Goal: Information Seeking & Learning: Learn about a topic

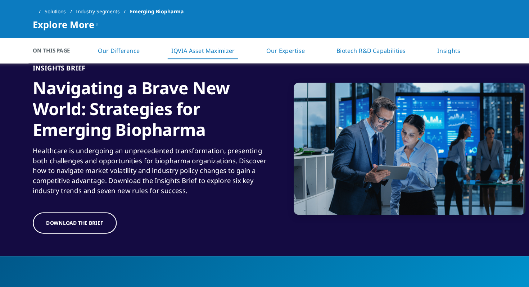
scroll to position [937, 0]
click at [164, 119] on div "Navigating a Brave New World: Strategies for Emerging Biopharma" at bounding box center [155, 92] width 207 height 59
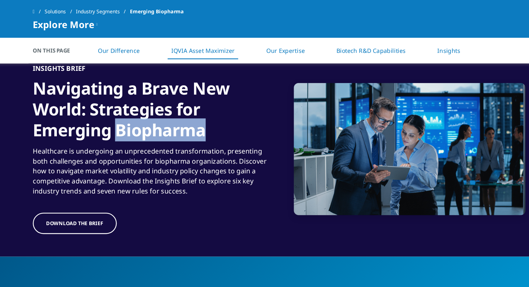
click at [164, 119] on div "Navigating a Brave New World: Strategies for Emerging Biopharma" at bounding box center [155, 92] width 207 height 59
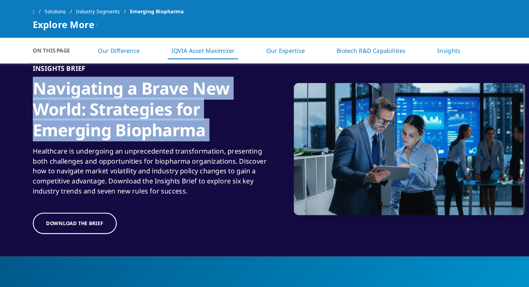
click at [170, 134] on div "Healthcare is undergoing an unprecedented transformation, presenting both chall…" at bounding box center [155, 145] width 207 height 48
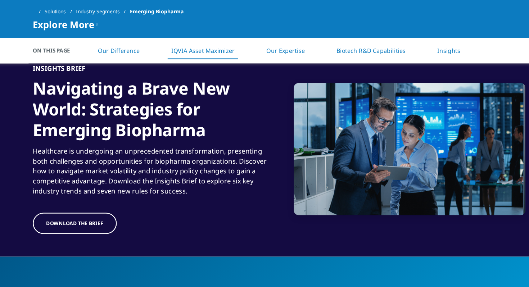
click at [170, 134] on div "Healthcare is undergoing an unprecedented transformation, presenting both chall…" at bounding box center [155, 145] width 207 height 48
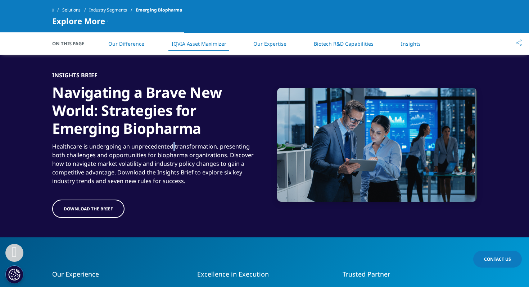
scroll to position [920, 0]
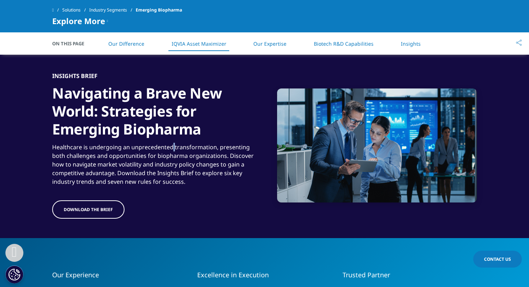
click at [170, 166] on div "Healthcare is undergoing an unprecedented transformation, presenting both chall…" at bounding box center [155, 162] width 207 height 48
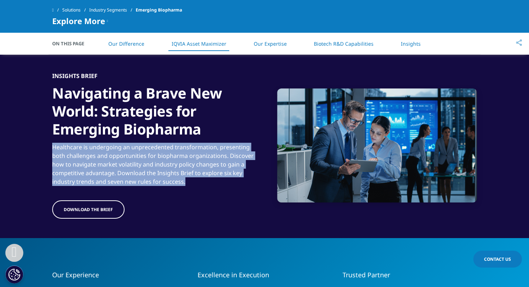
click at [170, 166] on div "Healthcare is undergoing an unprecedented transformation, presenting both chall…" at bounding box center [155, 162] width 207 height 48
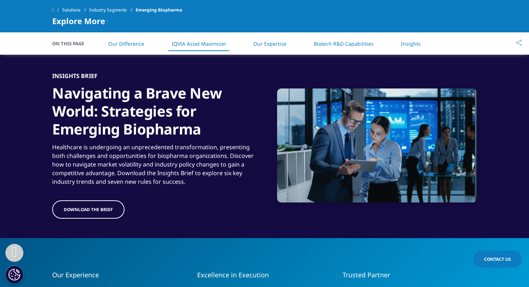
click at [170, 166] on div "Healthcare is undergoing an unprecedented transformation, presenting both chall…" at bounding box center [155, 162] width 207 height 48
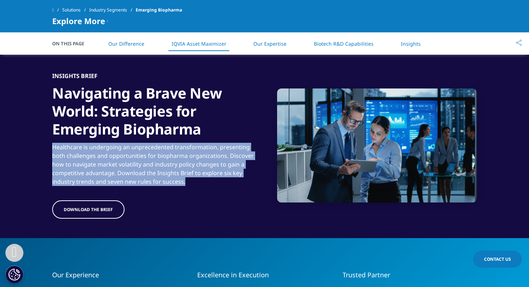
click at [170, 166] on div "Healthcare is undergoing an unprecedented transformation, presenting both chall…" at bounding box center [155, 162] width 207 height 48
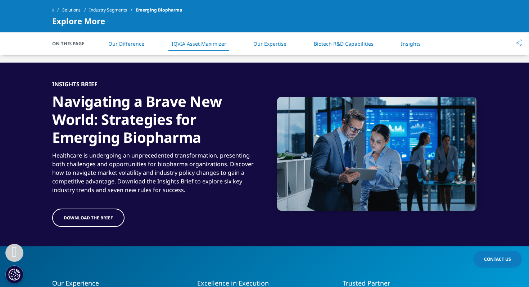
scroll to position [911, 0]
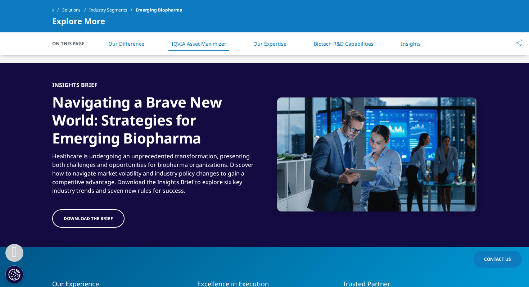
click at [170, 168] on div "Healthcare is undergoing an unprecedented transformation, presenting both chall…" at bounding box center [155, 171] width 207 height 48
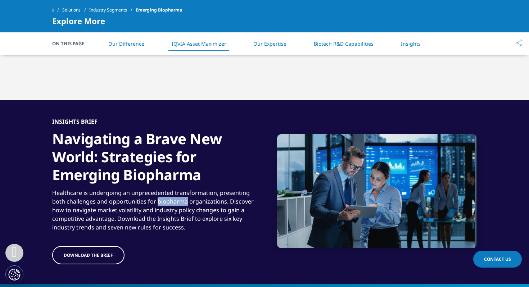
click at [170, 168] on div "Navigating a Brave New World: Strategies for Emerging Biopharma" at bounding box center [155, 154] width 207 height 59
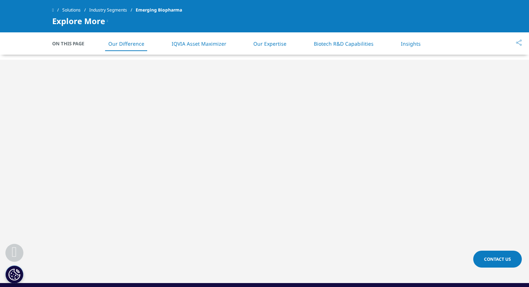
scroll to position [699, 0]
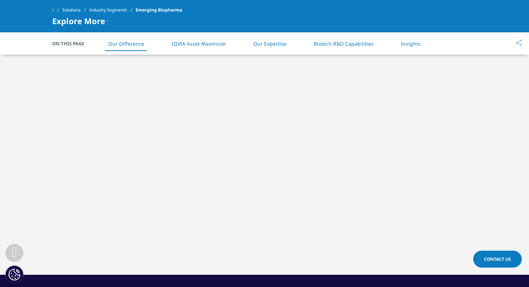
click at [502, 132] on div at bounding box center [264, 163] width 529 height 224
click at [138, 48] on li "Our Difference" at bounding box center [126, 43] width 50 height 21
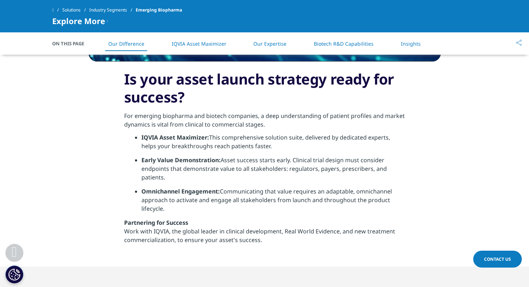
scroll to position [482, 0]
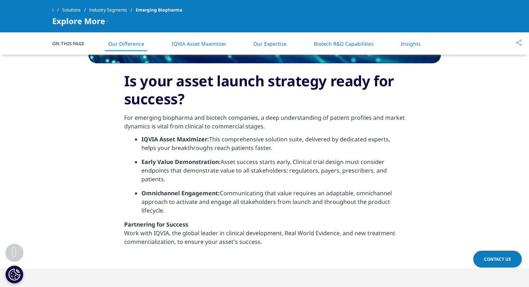
click at [195, 45] on link "IQVIA Asset Maximizer" at bounding box center [199, 43] width 55 height 7
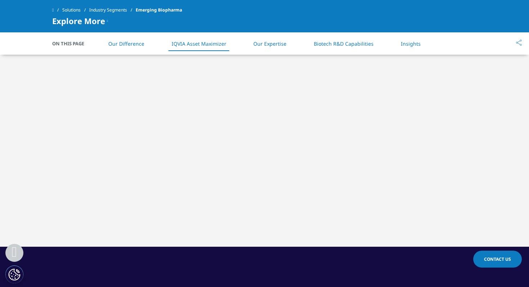
scroll to position [728, 0]
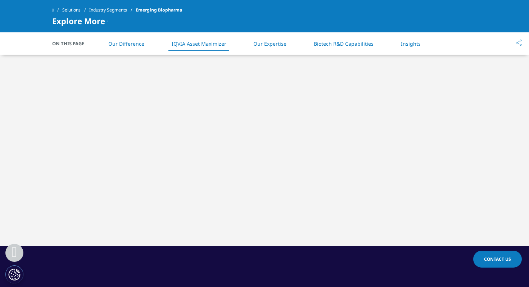
click at [253, 45] on li "Our Expertise" at bounding box center [270, 43] width 48 height 21
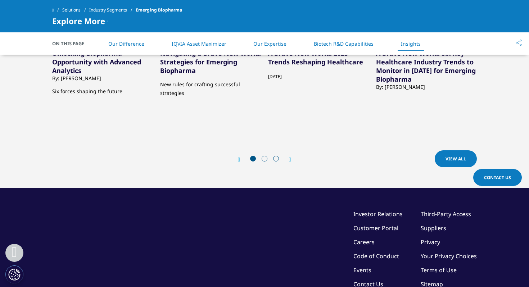
scroll to position [2304, 0]
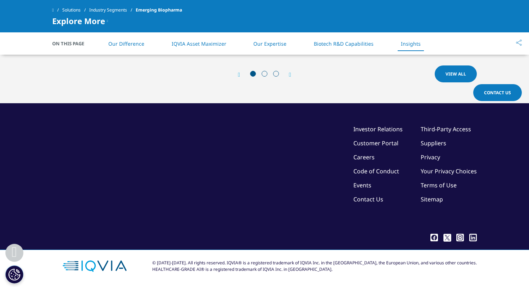
click at [215, 43] on link "IQVIA Asset Maximizer" at bounding box center [199, 43] width 55 height 7
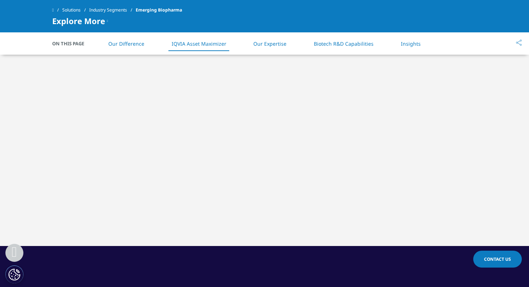
click at [262, 47] on li "Our Expertise" at bounding box center [270, 43] width 48 height 21
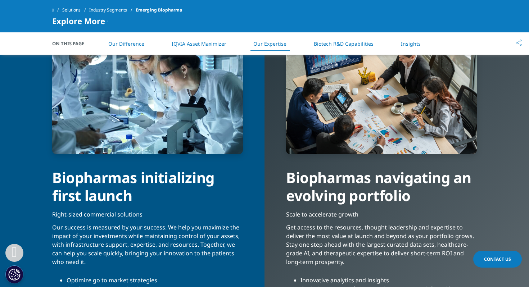
scroll to position [1404, 0]
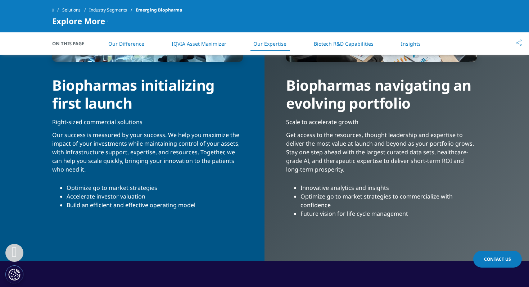
click at [339, 46] on link "Biotech R&D Capabilities" at bounding box center [344, 43] width 60 height 7
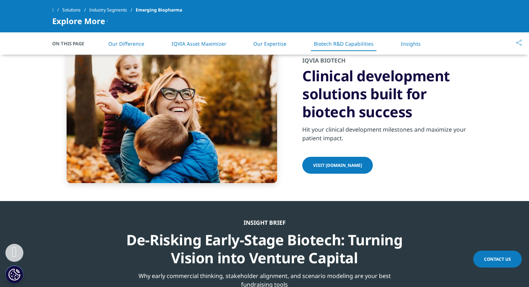
scroll to position [1808, 0]
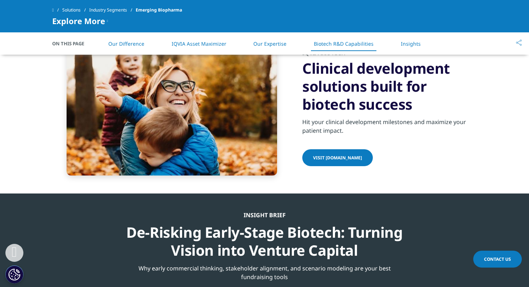
click at [404, 47] on link "Insights" at bounding box center [411, 43] width 20 height 7
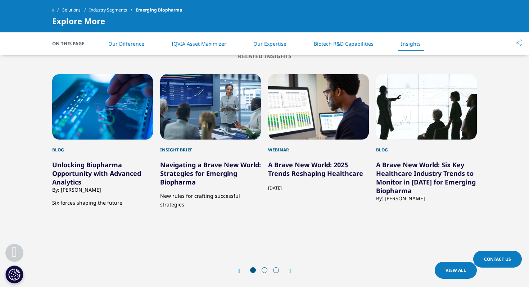
scroll to position [2107, 0]
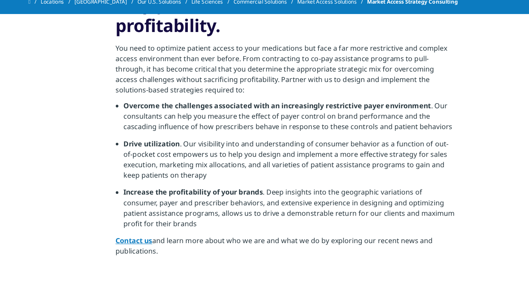
scroll to position [287, 0]
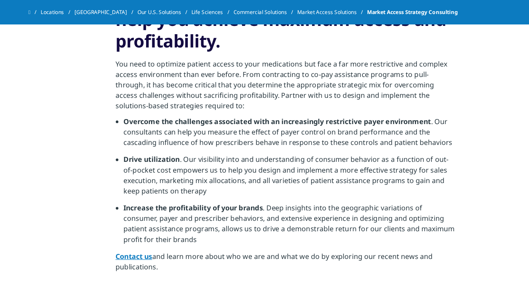
click at [165, 127] on li "Overcome the challenges associated with an increasingly restrictive payer envir…" at bounding box center [268, 111] width 275 height 31
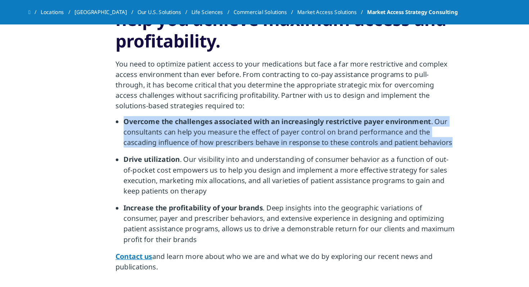
scroll to position [280, 0]
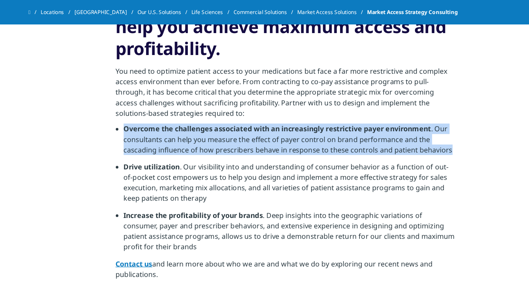
click at [170, 100] on p "You need to optimize patient access to your medications but face a far more res…" at bounding box center [264, 78] width 281 height 48
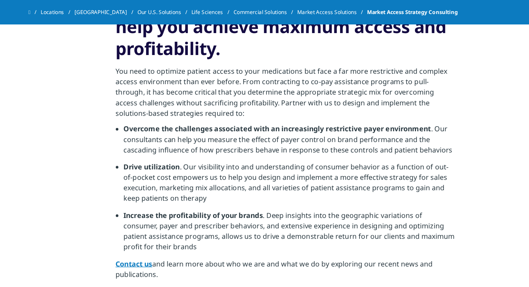
click at [170, 100] on p "You need to optimize patient access to your medications but face a far more res…" at bounding box center [264, 78] width 281 height 48
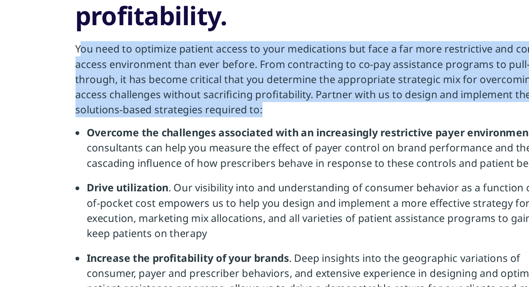
click at [179, 87] on p "You need to optimize patient access to your medications but face a far more res…" at bounding box center [264, 78] width 281 height 48
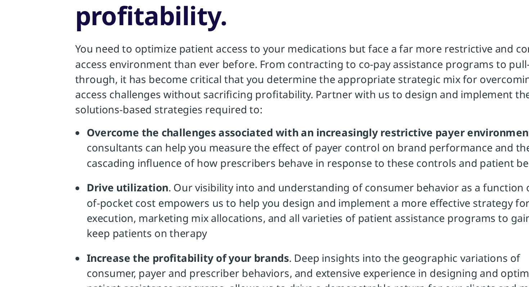
click at [179, 87] on p "You need to optimize patient access to your medications but face a far more res…" at bounding box center [264, 78] width 281 height 48
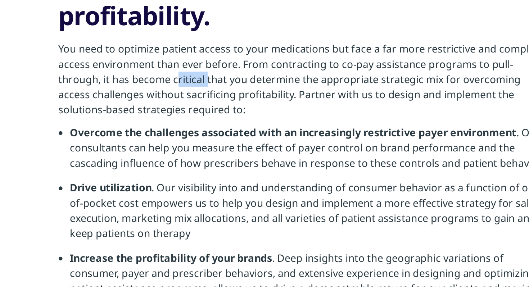
click at [188, 87] on p "You need to optimize patient access to your medications but face a far more res…" at bounding box center [264, 78] width 281 height 48
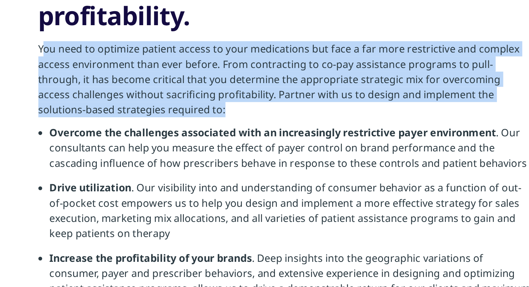
click at [199, 87] on p "You need to optimize patient access to your medications but face a far more res…" at bounding box center [264, 78] width 281 height 48
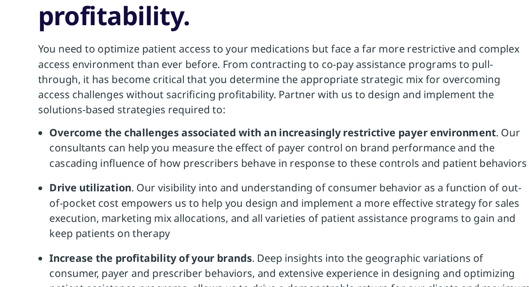
click at [199, 87] on p "You need to optimize patient access to your medications but face a far more res…" at bounding box center [264, 78] width 281 height 48
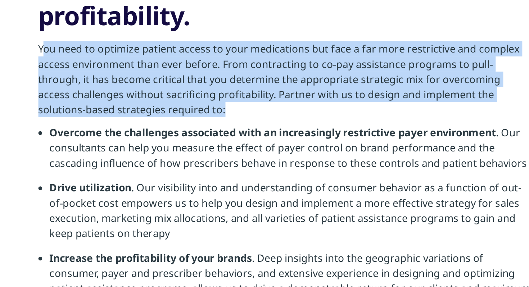
click at [213, 82] on p "You need to optimize patient access to your medications but face a far more res…" at bounding box center [264, 78] width 281 height 48
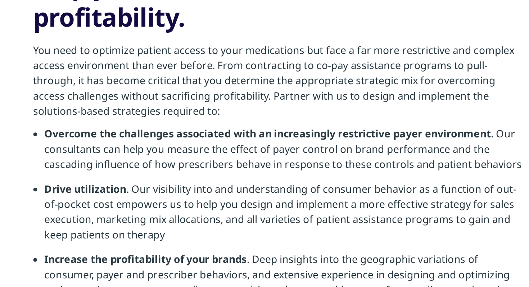
click at [216, 81] on p "You need to optimize patient access to your medications but face a far more res…" at bounding box center [264, 78] width 281 height 48
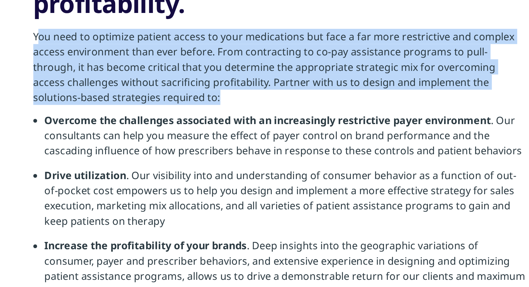
click at [217, 110] on strong "Overcome the challenges associated with an increasingly restrictive payer envir…" at bounding box center [257, 106] width 253 height 8
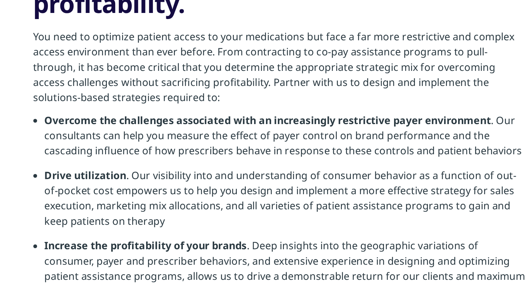
click at [217, 110] on strong "Overcome the challenges associated with an increasingly restrictive payer envir…" at bounding box center [257, 106] width 253 height 8
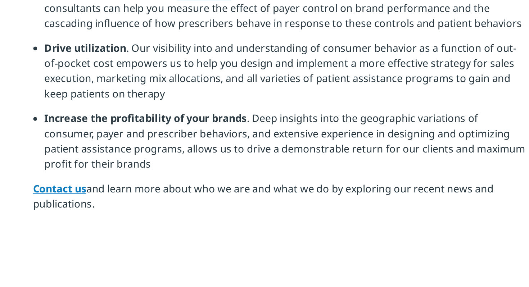
click at [217, 181] on strong "Increase the profitability of your brands" at bounding box center [188, 178] width 115 height 8
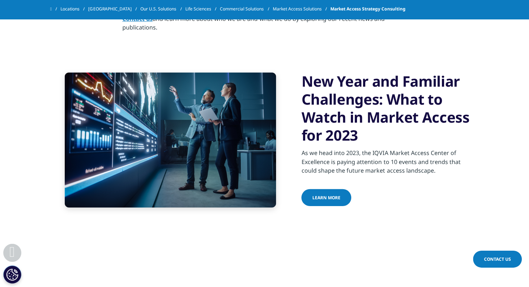
scroll to position [478, 0]
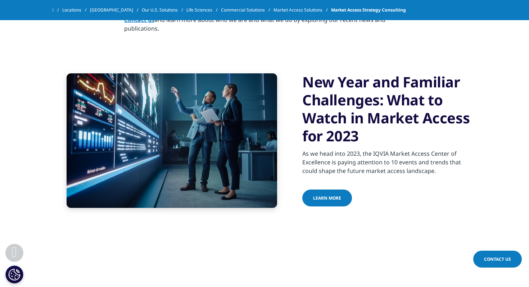
click at [340, 207] on link "Learn more" at bounding box center [327, 198] width 50 height 17
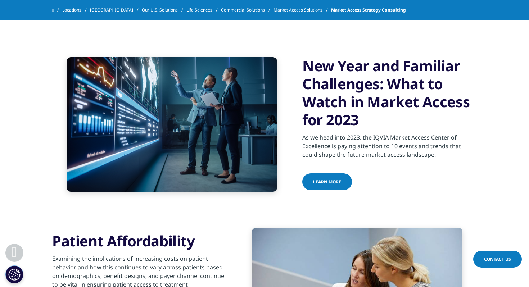
scroll to position [495, 0]
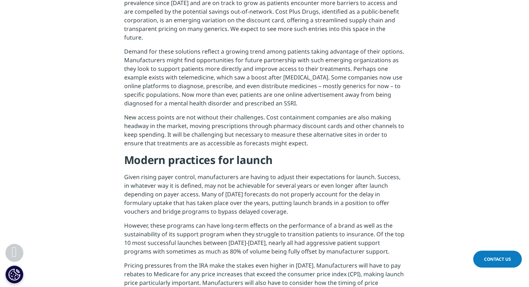
scroll to position [1253, 0]
